Goal: Information Seeking & Learning: Understand process/instructions

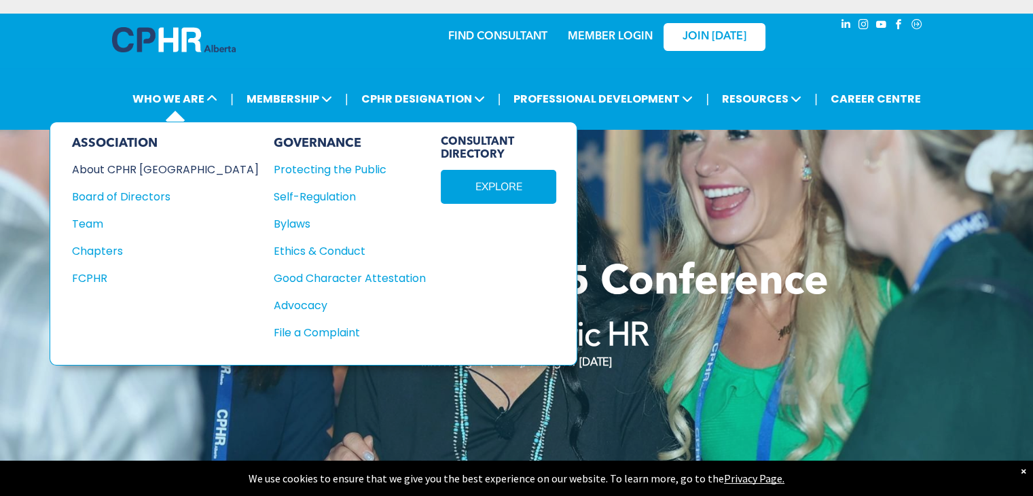
click at [152, 171] on div "About CPHR [GEOGRAPHIC_DATA]" at bounding box center [156, 169] width 168 height 17
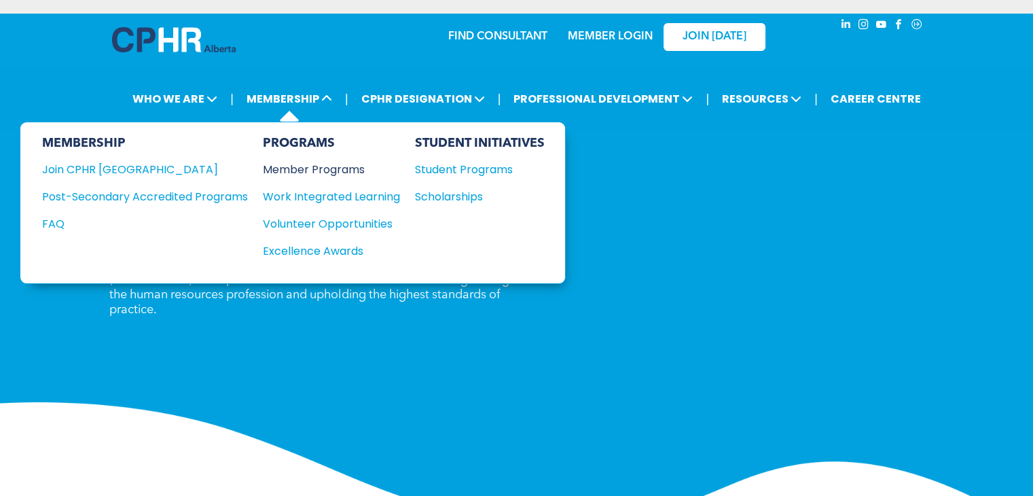
click at [345, 172] on div "Member Programs" at bounding box center [325, 169] width 124 height 17
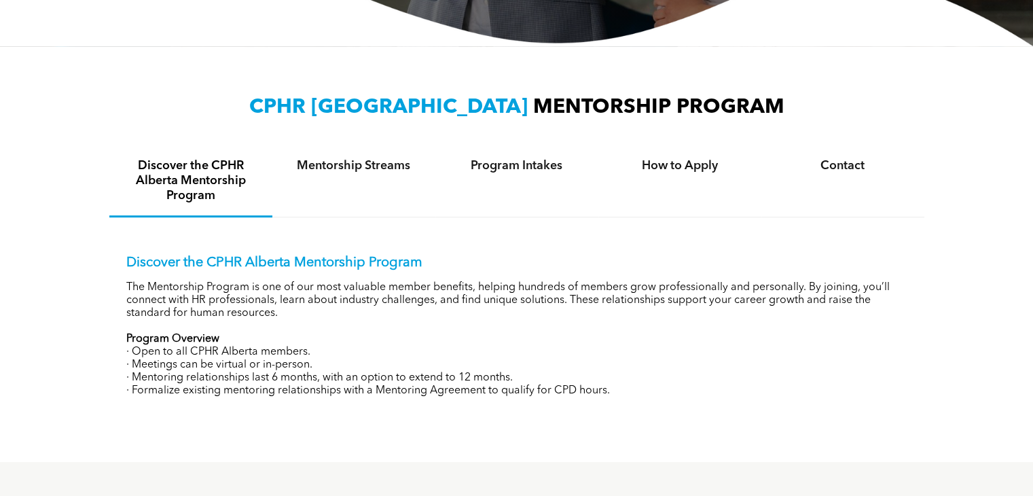
scroll to position [408, 0]
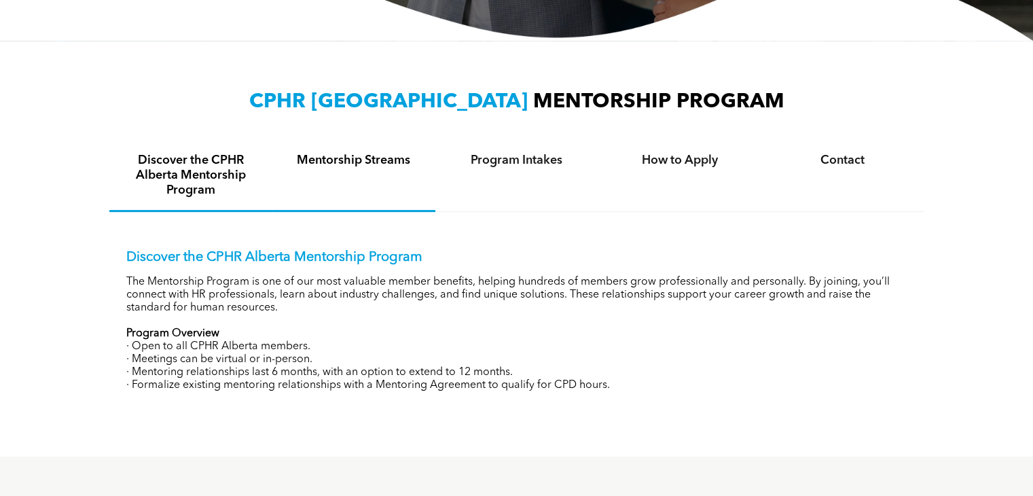
click at [375, 159] on h4 "Mentorship Streams" at bounding box center [354, 160] width 139 height 15
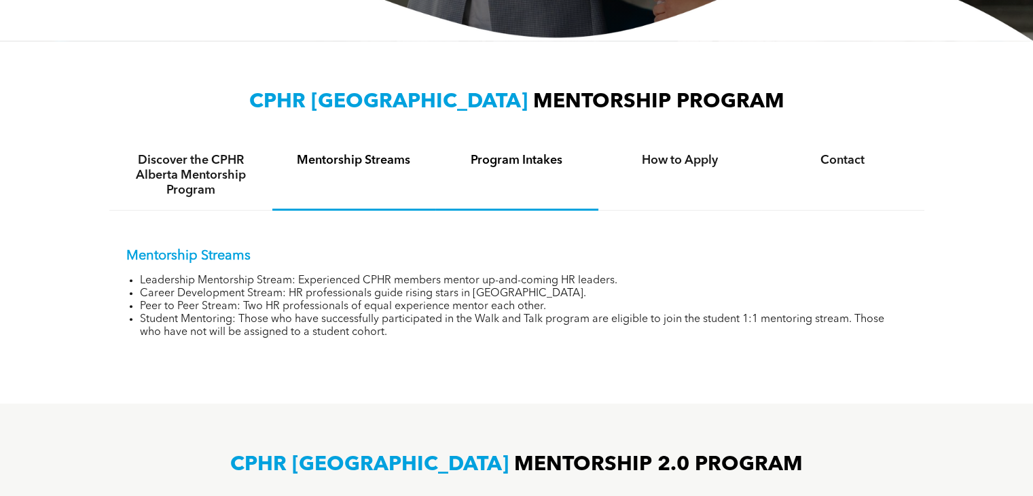
click at [529, 159] on h4 "Program Intakes" at bounding box center [517, 160] width 139 height 15
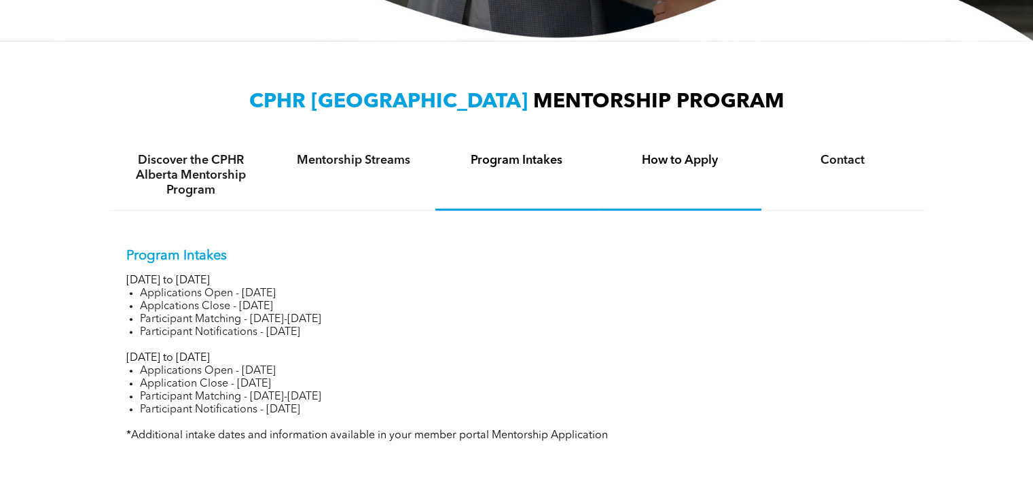
click at [658, 168] on div "How to Apply" at bounding box center [680, 176] width 163 height 70
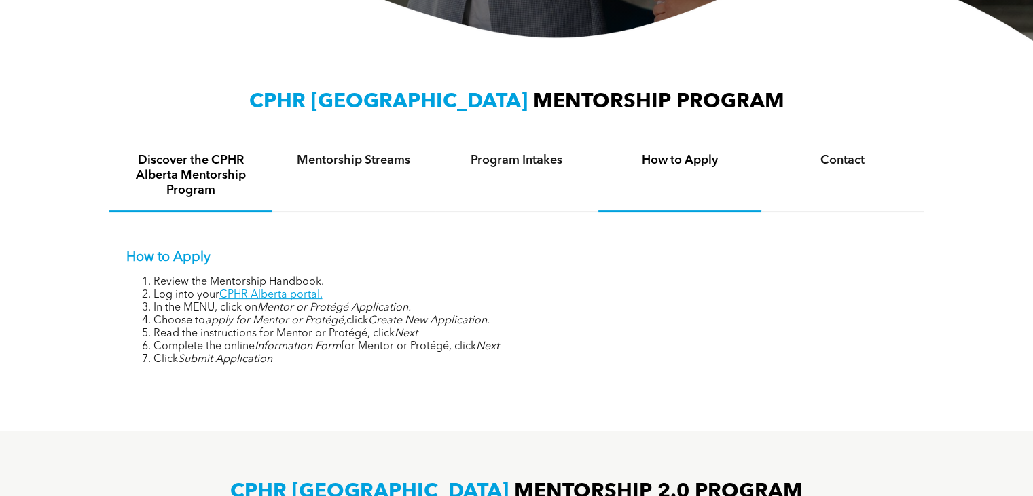
click at [204, 160] on h4 "Discover the CPHR Alberta Mentorship Program" at bounding box center [191, 175] width 139 height 45
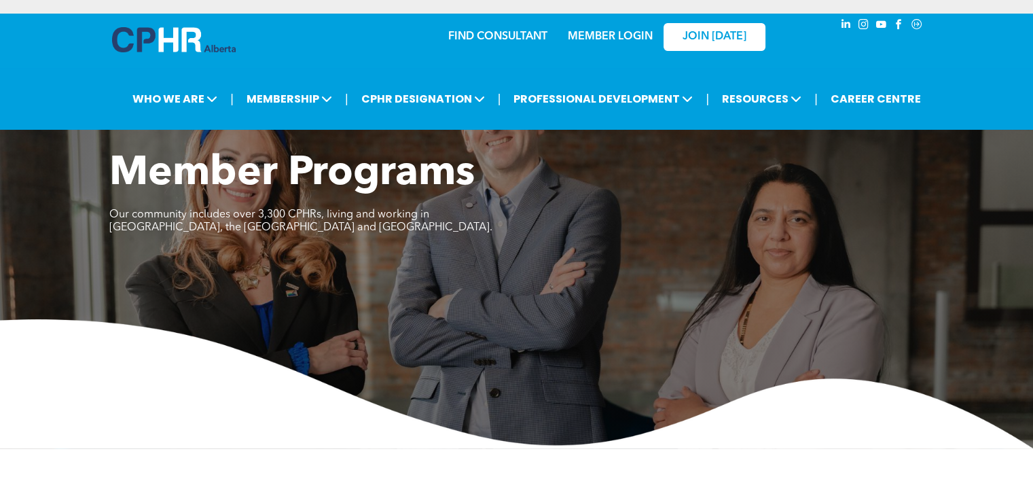
scroll to position [0, 0]
click at [595, 36] on link "MEMBER LOGIN" at bounding box center [610, 36] width 85 height 11
